Goal: Task Accomplishment & Management: Complete application form

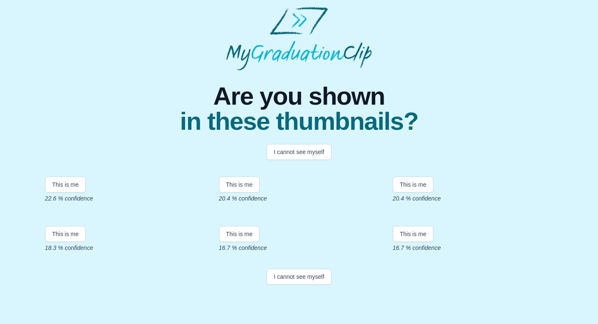
scroll to position [151, 0]
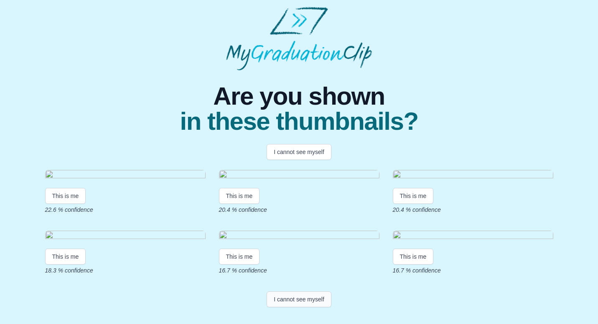
click at [319, 307] on button "I cannot see myself" at bounding box center [299, 299] width 65 height 16
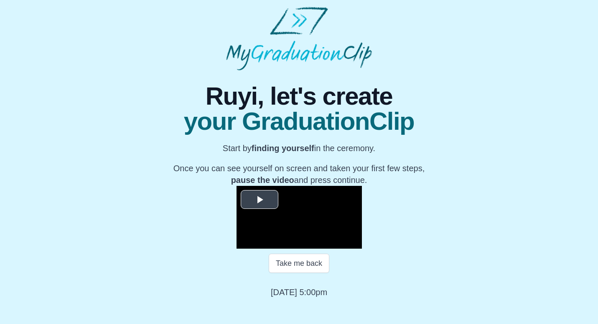
scroll to position [87, 0]
click at [260, 199] on span "Video Player" at bounding box center [260, 199] width 0 height 0
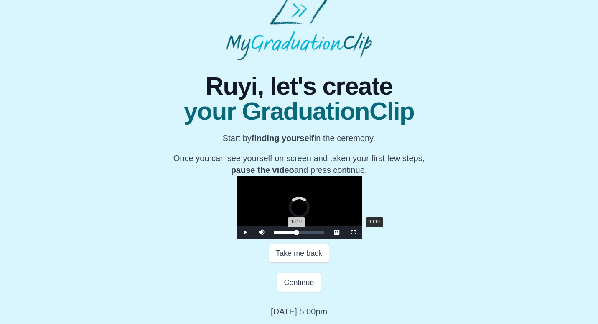
click at [288, 233] on div "Loaded : 0% 18:10 18:10 Progress : 0%" at bounding box center [299, 232] width 50 height 2
click at [309, 233] on div "Loaded : 0% 22:01 18:12 Progress : 0%" at bounding box center [299, 232] width 50 height 2
click at [318, 238] on div "Loaded : 0% 23:41 22:02 Progress : 0%" at bounding box center [299, 232] width 59 height 13
click at [322, 238] on div "Loaded : 0% 24:27 24:27 Progress : 0%" at bounding box center [299, 232] width 59 height 13
click at [329, 238] on div "Loaded : 0% 25:35 24:28 Progress : 0%" at bounding box center [299, 232] width 59 height 13
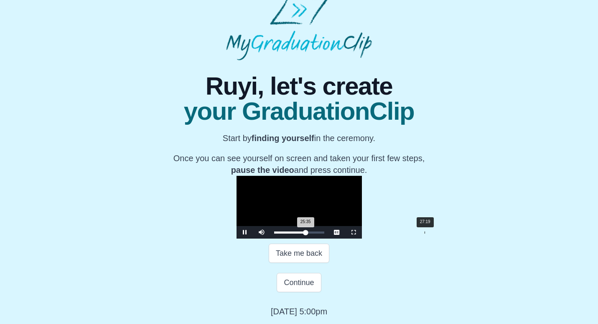
click at [329, 238] on div "Loaded : 0% 27:19 25:35 Progress : 0%" at bounding box center [299, 232] width 59 height 13
click at [324, 233] on div "Loaded : 0% 28:14 28:14 Progress : 0%" at bounding box center [299, 232] width 50 height 2
click at [324, 233] on div "Loaded : 0% 29:18 29:18 Progress : 0%" at bounding box center [299, 232] width 50 height 2
click at [311, 233] on div "29:49 Progress : 0%" at bounding box center [292, 232] width 37 height 2
click at [312, 233] on div "30:17 Progress : 0%" at bounding box center [293, 232] width 38 height 2
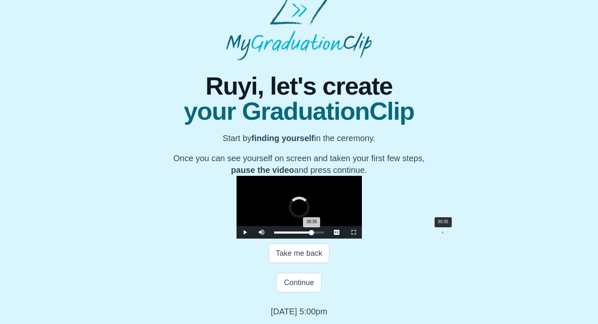
click at [312, 233] on div "30:35 Progress : 0%" at bounding box center [293, 232] width 38 height 2
drag, startPoint x: 357, startPoint y: 262, endPoint x: 336, endPoint y: 264, distance: 20.6
click at [310, 233] on div "28:50 Progress : 0%" at bounding box center [292, 232] width 36 height 2
click at [324, 233] on div "Loaded : 0% 24:59 26:57 Progress : 0%" at bounding box center [299, 232] width 50 height 2
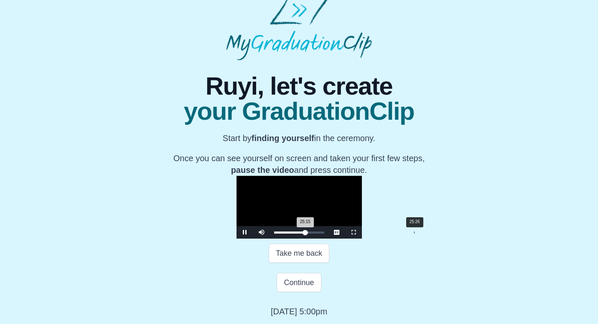
click at [306, 233] on div "25:15 Progress : 0%" at bounding box center [289, 232] width 31 height 2
click at [306, 233] on div "25:29 Progress : 0%" at bounding box center [289, 232] width 31 height 2
click at [306, 233] on div "25:40 Progress : 0%" at bounding box center [290, 232] width 32 height 2
click at [306, 233] on div "25:49 Progress : 0%" at bounding box center [290, 232] width 32 height 2
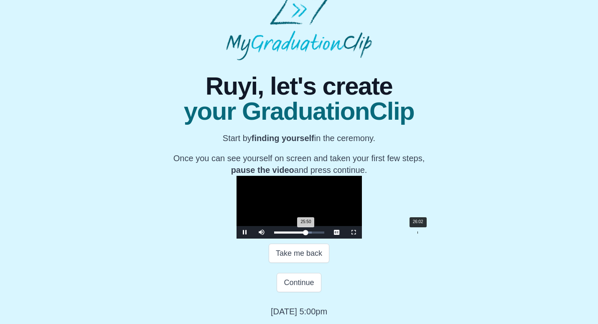
click at [306, 233] on div "25:50 Progress : 0%" at bounding box center [290, 232] width 32 height 2
click at [307, 233] on div "26:20 Progress : 0%" at bounding box center [290, 232] width 33 height 2
click at [410, 233] on div "24:45" at bounding box center [410, 232] width 0 height 2
click at [304, 233] on div "24:28 Progress : 0%" at bounding box center [289, 232] width 30 height 2
click at [303, 233] on div "23:51 Progress : 0%" at bounding box center [288, 232] width 29 height 2
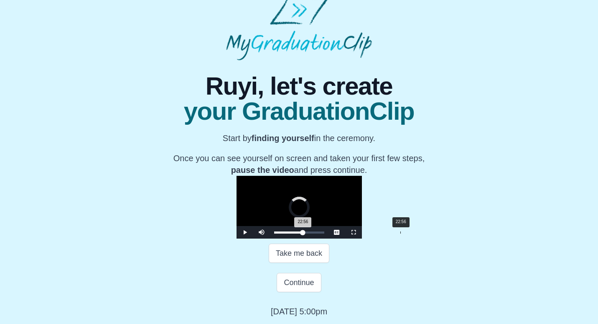
click at [303, 233] on div "22:56 Progress : 0%" at bounding box center [288, 232] width 29 height 2
click at [302, 233] on div "22:57 Progress : 0%" at bounding box center [288, 232] width 28 height 2
click at [302, 233] on div "22:43 Progress : 0%" at bounding box center [288, 232] width 28 height 2
click at [301, 233] on div "22:07 Progress : 0%" at bounding box center [287, 232] width 27 height 2
click at [301, 233] on div "21:35 Progress : 0%" at bounding box center [287, 232] width 27 height 2
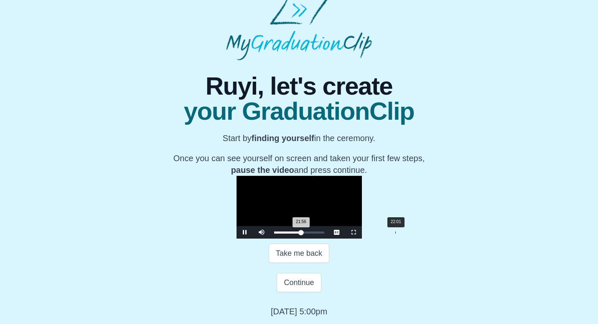
click at [301, 233] on div "21:56 Progress : 0%" at bounding box center [287, 232] width 27 height 2
click at [313, 238] on div "Loaded : 0% 22:51 22:12 Progress : 0%" at bounding box center [299, 232] width 59 height 13
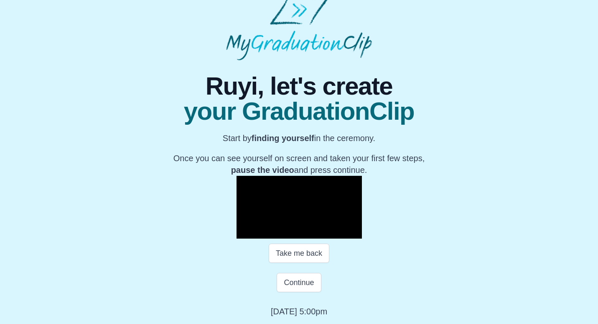
click at [303, 233] on div "22:50 Progress : 0%" at bounding box center [288, 232] width 28 height 2
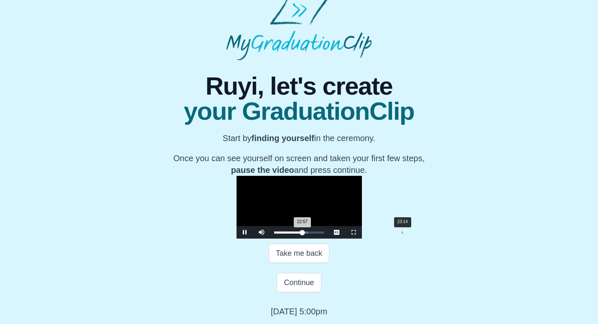
click at [303, 233] on div "22:57 Progress : 0%" at bounding box center [288, 232] width 28 height 2
click at [303, 233] on div "23:28 Progress : 0%" at bounding box center [288, 232] width 29 height 2
click at [303, 233] on div "23:29 Progress : 0%" at bounding box center [288, 232] width 29 height 2
click at [303, 233] on div "23:38 Progress : 0%" at bounding box center [288, 232] width 29 height 2
click at [302, 233] on div "Loaded : 0% 20:44 24:02 Progress : 0%" at bounding box center [299, 232] width 50 height 2
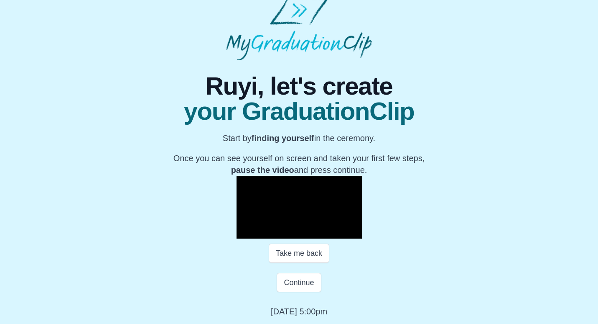
scroll to position [116, 0]
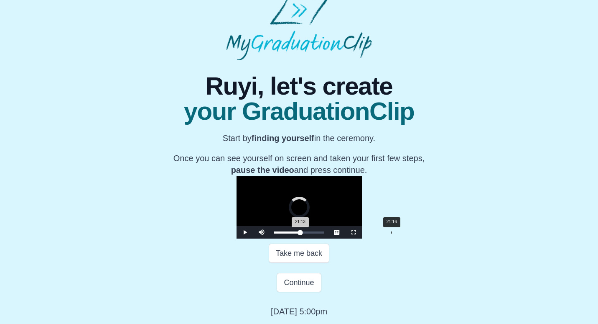
click at [301, 232] on div "21:13 Progress : 0%" at bounding box center [287, 232] width 26 height 2
click at [301, 231] on div "21:17 Progress : 0%" at bounding box center [287, 232] width 27 height 2
click at [301, 231] on div "21:39 Progress : 0%" at bounding box center [287, 232] width 27 height 2
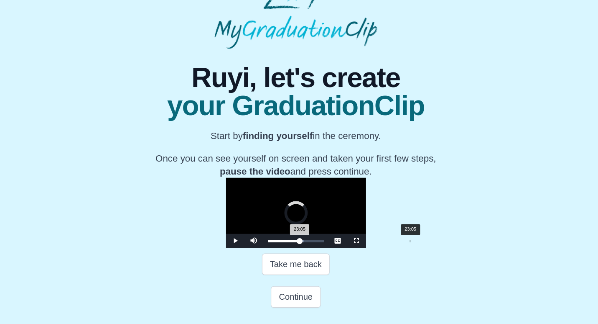
click at [280, 231] on div "Loaded : 0% 23:05 23:05 Progress : 0%" at bounding box center [299, 232] width 50 height 2
click at [284, 231] on div "Loaded : 0% 23:51 23:51 Progress : 0%" at bounding box center [299, 232] width 50 height 2
click at [286, 231] on div "24:13 Progress : 0%" at bounding box center [289, 232] width 30 height 2
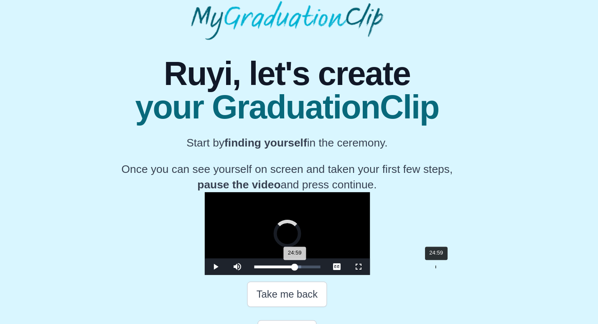
click at [270, 226] on div "Loaded : 0% 24:59 24:59 Progress : 0%" at bounding box center [299, 232] width 59 height 13
click at [274, 231] on div "24:59 Progress : 0%" at bounding box center [289, 232] width 31 height 2
click at [274, 231] on div "Loaded : 0% 26:20 25:24 Progress : 0%" at bounding box center [299, 232] width 50 height 2
click at [274, 231] on div "26:21 Progress : 0%" at bounding box center [290, 232] width 33 height 2
click at [274, 231] on div "26:03 Progress : 0%" at bounding box center [290, 232] width 32 height 2
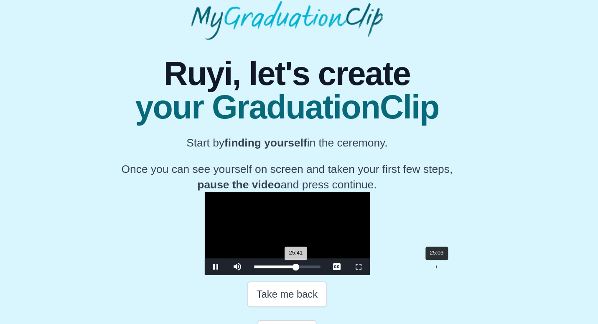
click at [274, 231] on div "25:41 Progress : 0%" at bounding box center [290, 232] width 32 height 2
click at [274, 231] on div "25:04 Progress : 0%" at bounding box center [289, 232] width 31 height 2
click at [274, 231] on div "24:41 Progress : 0%" at bounding box center [289, 232] width 30 height 2
click at [274, 231] on div "24:00 Progress : 0%" at bounding box center [289, 232] width 30 height 2
click at [274, 231] on div "24:01 Progress : 0%" at bounding box center [289, 232] width 30 height 2
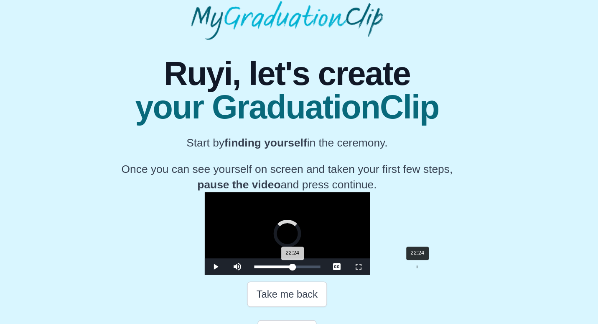
click at [270, 226] on div "Loaded : 0% 22:24 22:24 Progress : 0%" at bounding box center [299, 232] width 59 height 13
click at [245, 232] on span "Video Player" at bounding box center [245, 232] width 0 height 0
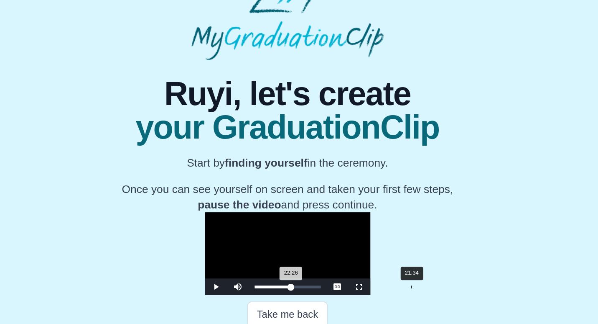
click at [274, 231] on div "22:26 Progress : 0%" at bounding box center [288, 232] width 28 height 2
click at [245, 232] on span "Video Player" at bounding box center [245, 232] width 0 height 0
click at [274, 231] on div "21:40 Progress : 0%" at bounding box center [287, 232] width 27 height 2
click at [274, 231] on div "22:01 Progress : 0%" at bounding box center [287, 232] width 27 height 2
click at [274, 231] on div "22:03 Progress : 0%" at bounding box center [287, 232] width 27 height 2
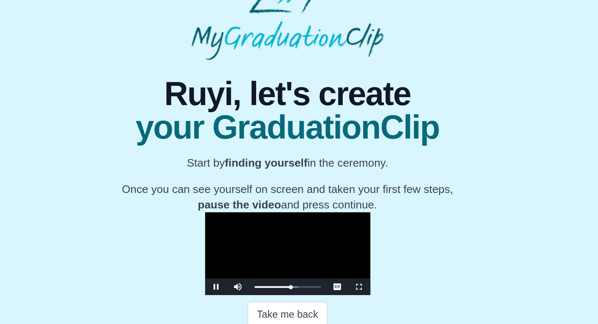
click at [245, 232] on span "Video Player" at bounding box center [245, 232] width 0 height 0
click at [274, 231] on div "22:29 Progress : 0%" at bounding box center [288, 232] width 28 height 2
click at [245, 232] on span "Video Player" at bounding box center [245, 232] width 0 height 0
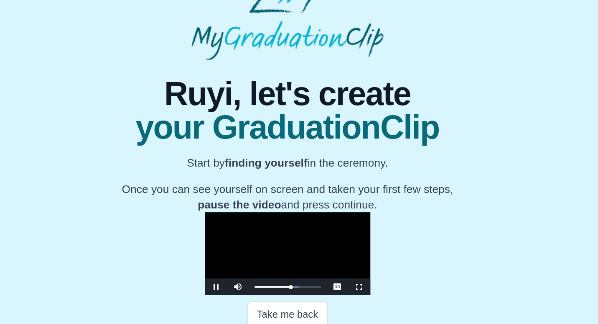
click at [245, 232] on span "Video Player" at bounding box center [245, 232] width 0 height 0
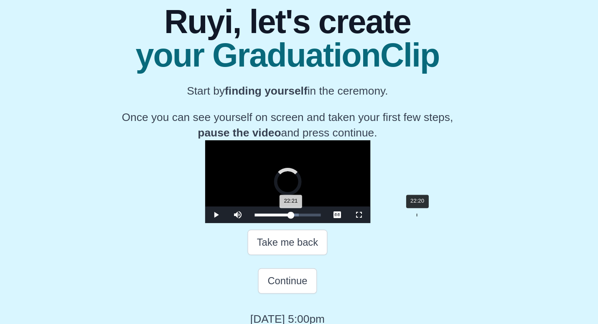
click at [274, 231] on div "22:21 Progress : 0%" at bounding box center [288, 232] width 28 height 2
click at [245, 232] on span "Video Player" at bounding box center [245, 232] width 0 height 0
click at [277, 273] on button "Continue" at bounding box center [299, 282] width 44 height 19
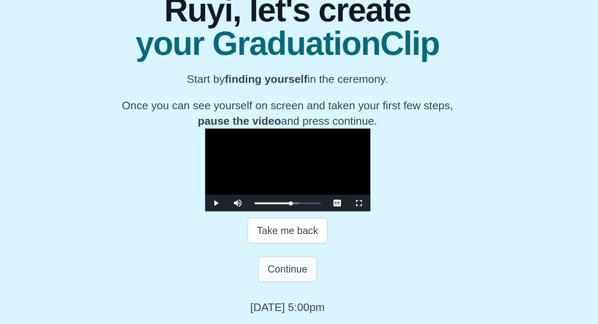
click at [277, 273] on button "Continue" at bounding box center [299, 282] width 44 height 19
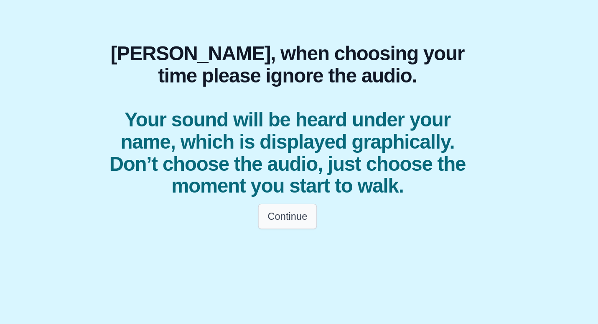
scroll to position [0, 0]
click at [277, 232] on button "Continue" at bounding box center [299, 241] width 44 height 19
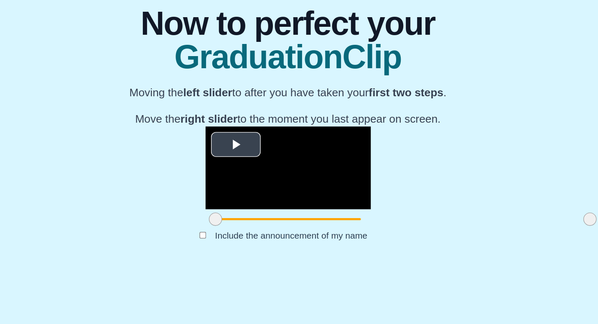
scroll to position [52, 0]
click at [260, 188] on span "Video Player" at bounding box center [260, 188] width 0 height 0
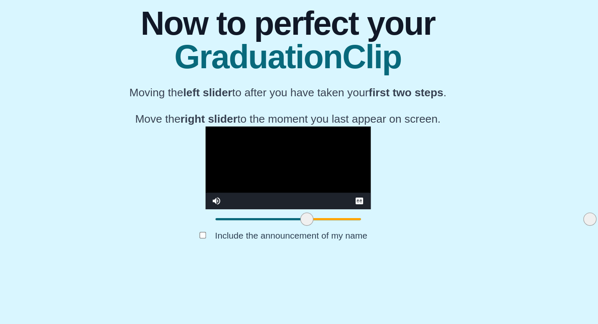
drag, startPoint x: 77, startPoint y: 220, endPoint x: 146, endPoint y: 214, distance: 69.3
click at [306, 237] on div at bounding box center [313, 244] width 15 height 15
drag, startPoint x: 146, startPoint y: 218, endPoint x: 168, endPoint y: 221, distance: 21.9
click at [331, 239] on span at bounding box center [336, 244] width 10 height 10
drag, startPoint x: 362, startPoint y: 219, endPoint x: 326, endPoint y: 212, distance: 36.8
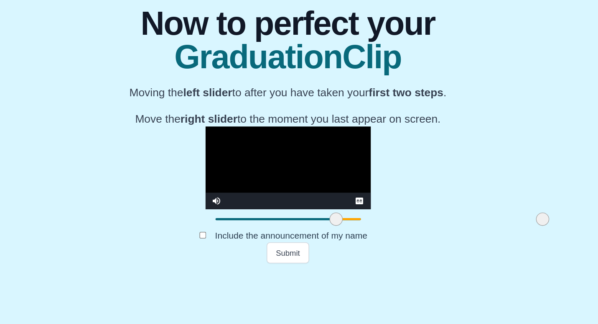
click at [326, 212] on div "**********" at bounding box center [299, 213] width 125 height 78
click at [283, 262] on button "Submit" at bounding box center [299, 270] width 33 height 16
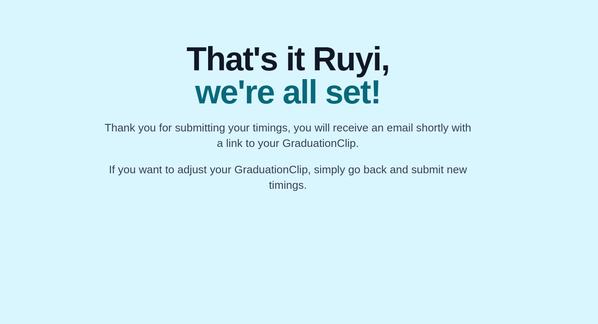
scroll to position [0, 0]
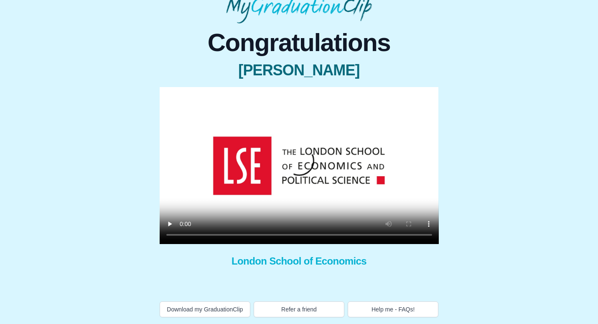
scroll to position [55, 0]
click at [301, 157] on video at bounding box center [299, 165] width 279 height 157
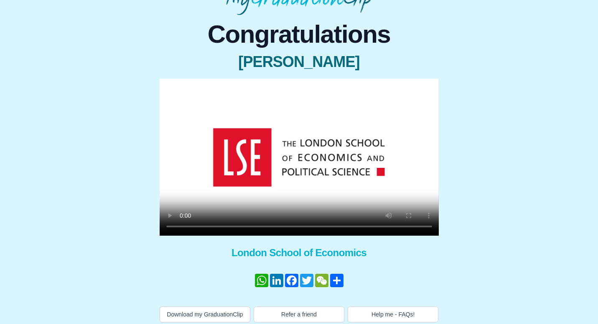
click at [236, 227] on video at bounding box center [299, 157] width 279 height 157
click at [242, 226] on video at bounding box center [299, 157] width 279 height 157
click at [253, 227] on video at bounding box center [299, 157] width 279 height 157
click at [263, 226] on video at bounding box center [299, 157] width 279 height 157
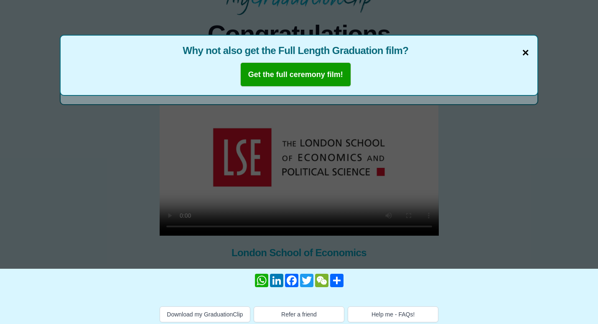
click at [523, 49] on span "×" at bounding box center [526, 53] width 7 height 18
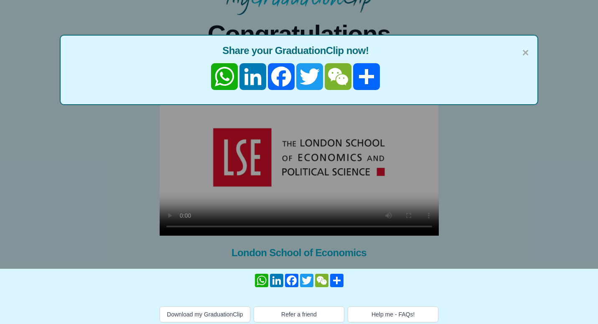
click at [530, 52] on div "× Share your GraduationClip now! WhatsApp LinkedIn Facebook Twitter WeChat Share" at bounding box center [299, 70] width 479 height 70
click at [526, 52] on span "×" at bounding box center [526, 53] width 7 height 18
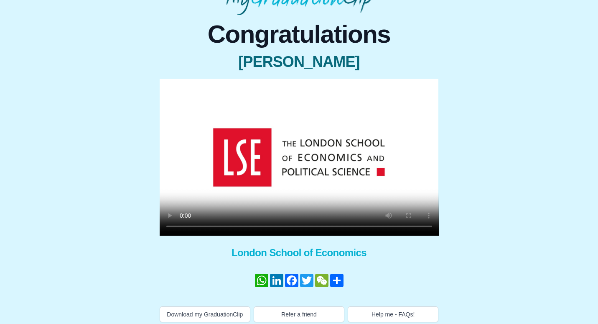
click at [184, 224] on video at bounding box center [299, 157] width 279 height 157
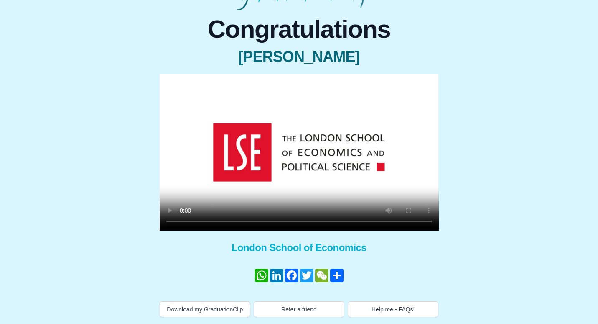
scroll to position [69, 0]
click at [393, 214] on video at bounding box center [299, 152] width 279 height 157
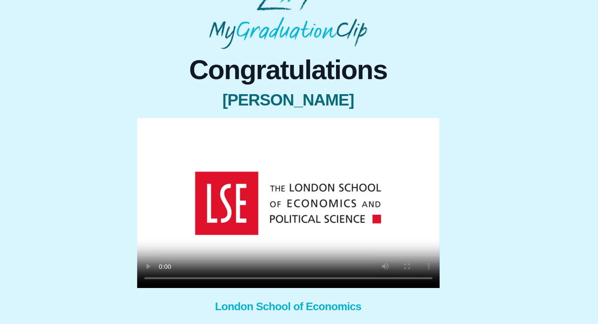
scroll to position [60, 0]
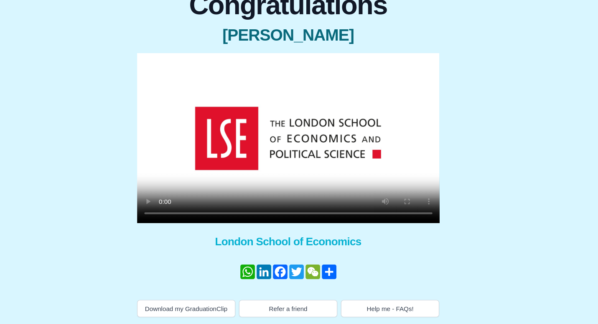
drag, startPoint x: 292, startPoint y: 194, endPoint x: 137, endPoint y: 194, distance: 155.1
click at [160, 194] on video at bounding box center [299, 152] width 279 height 157
click at [160, 198] on video at bounding box center [299, 152] width 279 height 157
click at [209, 187] on video at bounding box center [299, 152] width 279 height 157
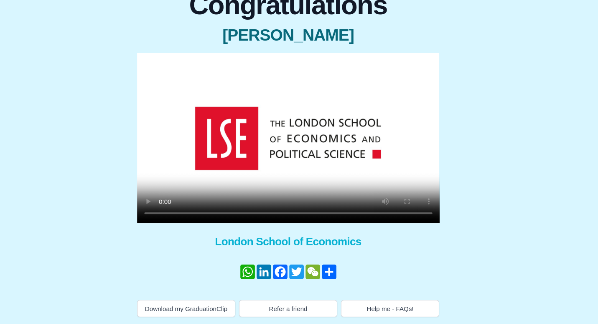
click at [160, 189] on video at bounding box center [299, 152] width 279 height 157
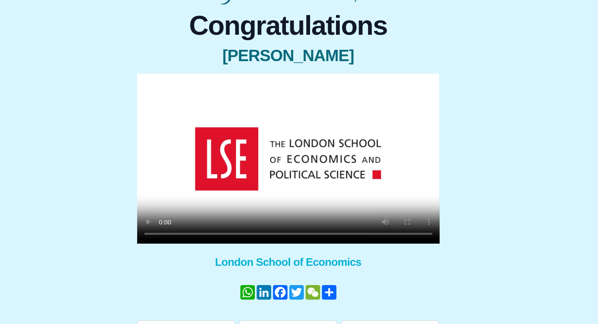
scroll to position [48, 0]
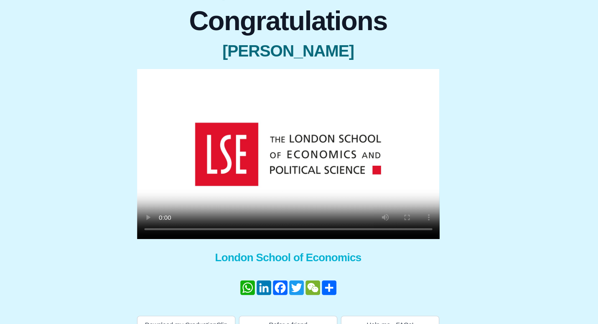
click at [202, 211] on video at bounding box center [299, 163] width 279 height 157
click at [209, 211] on video at bounding box center [299, 163] width 279 height 157
click at [219, 210] on video at bounding box center [299, 163] width 279 height 157
click at [160, 209] on video at bounding box center [299, 163] width 279 height 157
click at [160, 210] on video at bounding box center [299, 163] width 279 height 157
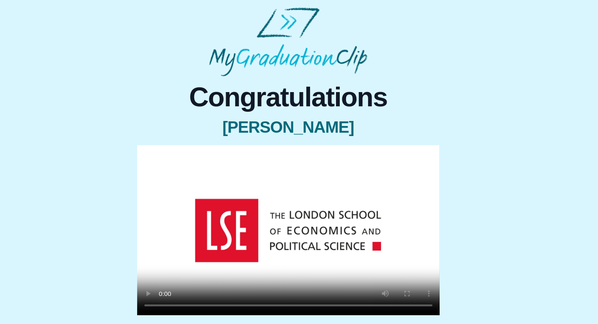
scroll to position [0, 0]
